Goal: Information Seeking & Learning: Learn about a topic

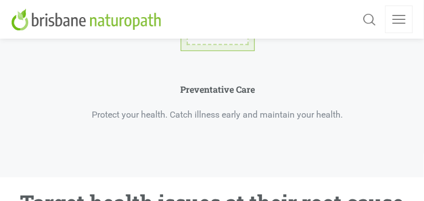
scroll to position [1194, 0]
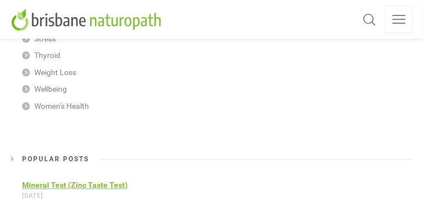
scroll to position [1149, 0]
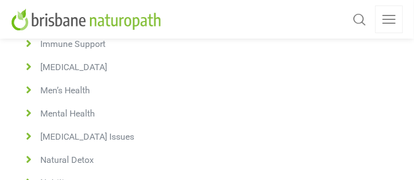
scroll to position [1857, 0]
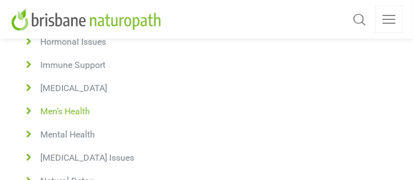
click at [78, 106] on span "Men’s Health" at bounding box center [63, 111] width 54 height 11
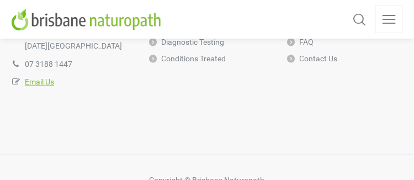
scroll to position [5845, 0]
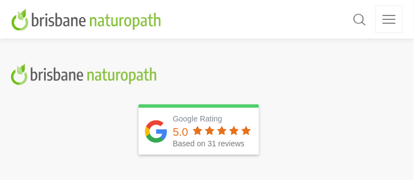
scroll to position [1503, 0]
